Goal: Use online tool/utility: Utilize a website feature to perform a specific function

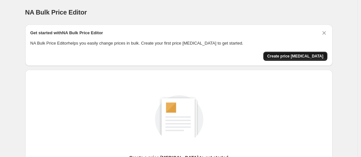
click at [307, 57] on span "Create price change job" at bounding box center [295, 56] width 56 height 5
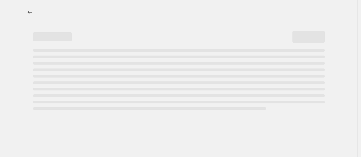
select select "percentage"
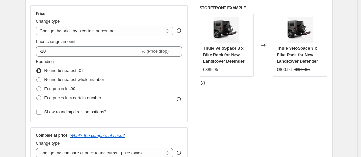
scroll to position [114, 0]
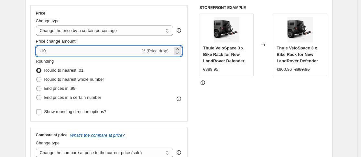
click at [114, 52] on input "-10" at bounding box center [88, 51] width 104 height 10
type input "-1"
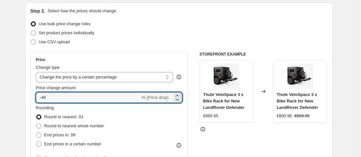
scroll to position [502, 0]
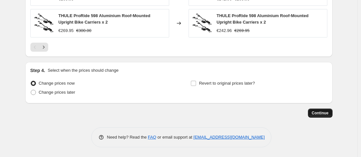
type input "-48"
click at [315, 111] on span "Continue" at bounding box center [320, 113] width 17 height 5
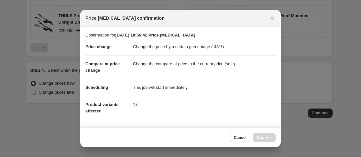
scroll to position [115, 0]
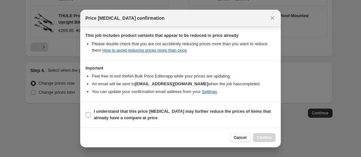
click at [87, 115] on input "I understand that this price change job may further reduce the prices of items …" at bounding box center [88, 114] width 5 height 5
checkbox input "true"
click at [269, 139] on span "Confirm" at bounding box center [264, 137] width 15 height 5
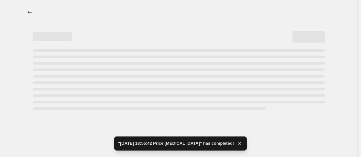
select select "percentage"
